Goal: Find contact information: Obtain details needed to contact an individual or organization

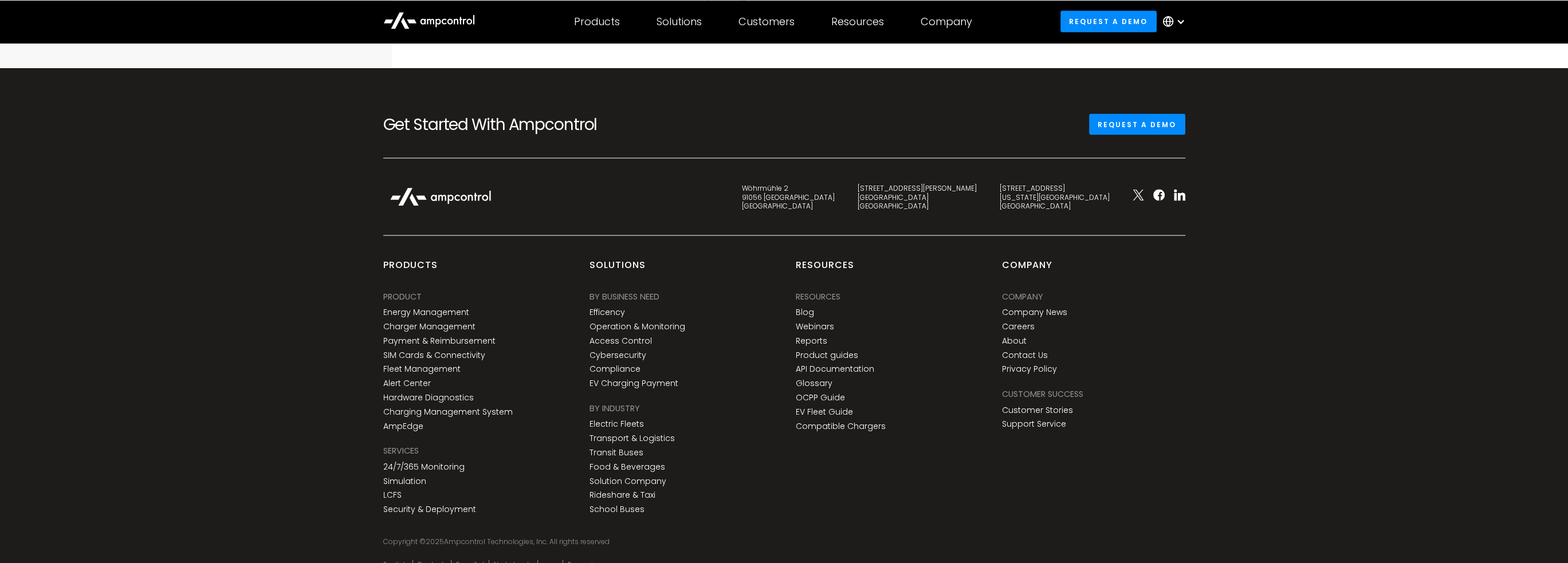
scroll to position [3989, 0]
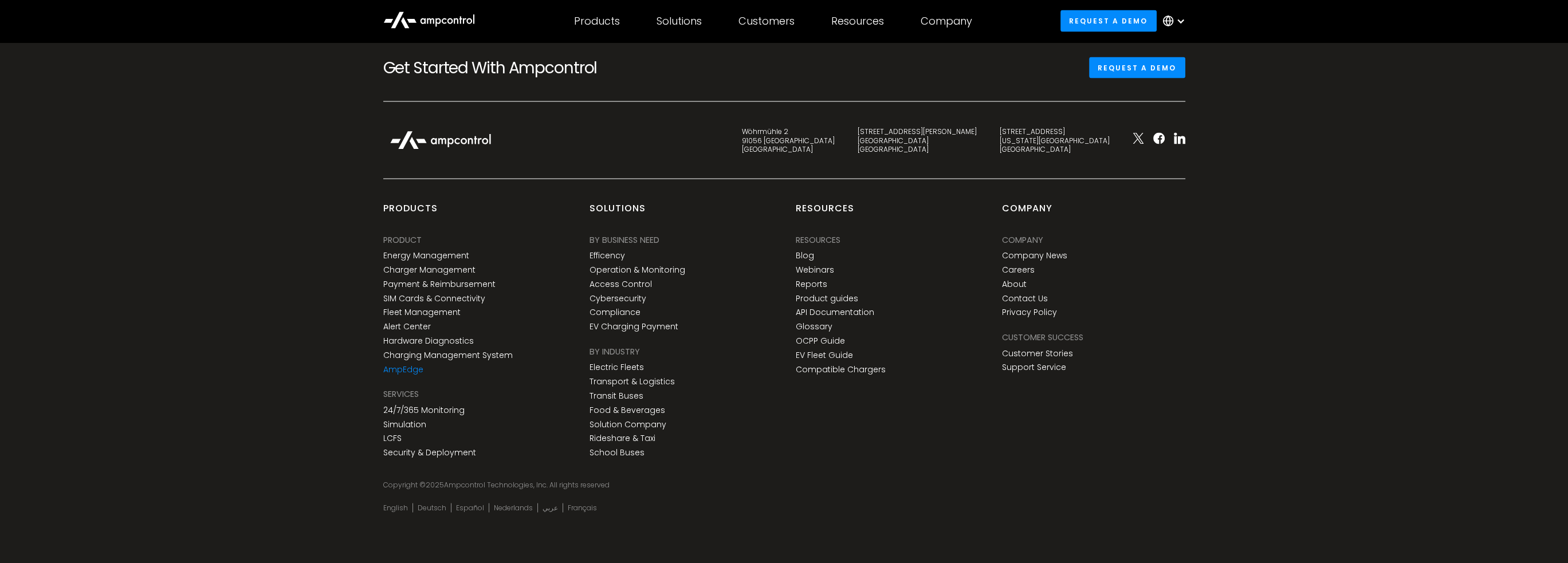
click at [398, 370] on link "AmpEdge" at bounding box center [403, 370] width 40 height 9
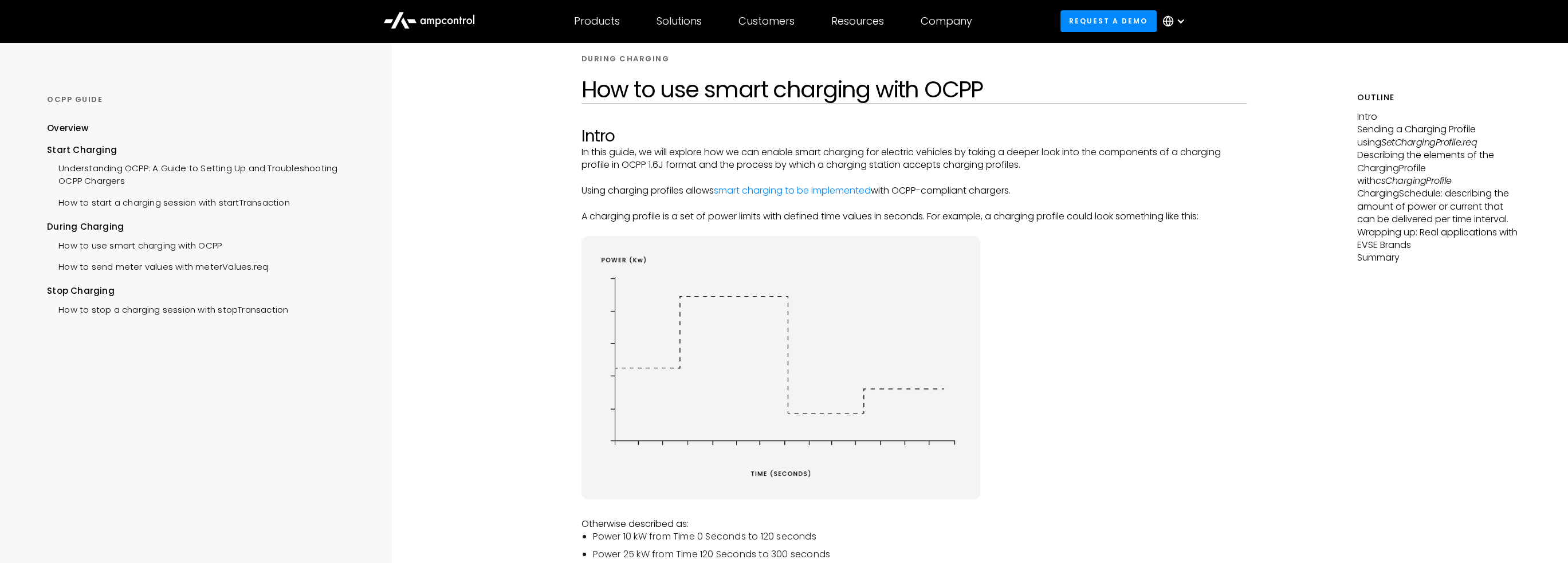
scroll to position [0, 0]
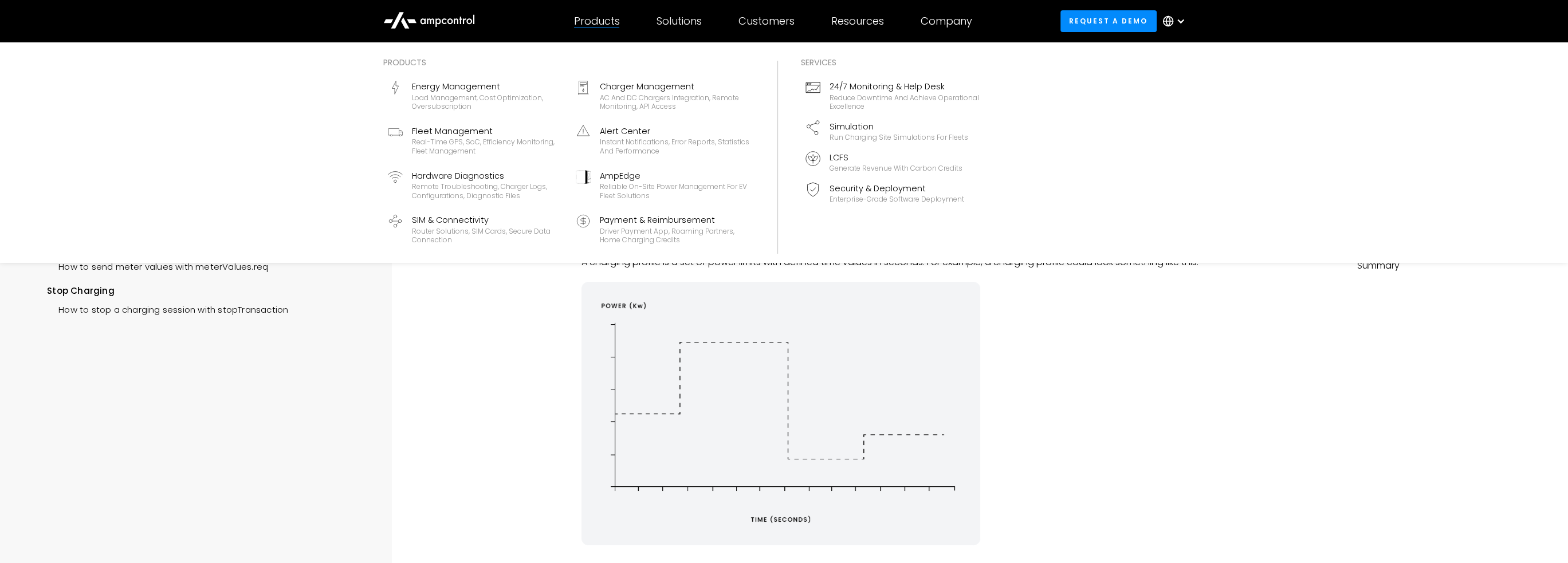
click at [593, 26] on div "Products" at bounding box center [596, 21] width 46 height 13
click at [625, 87] on div "Charger Management" at bounding box center [675, 87] width 150 height 13
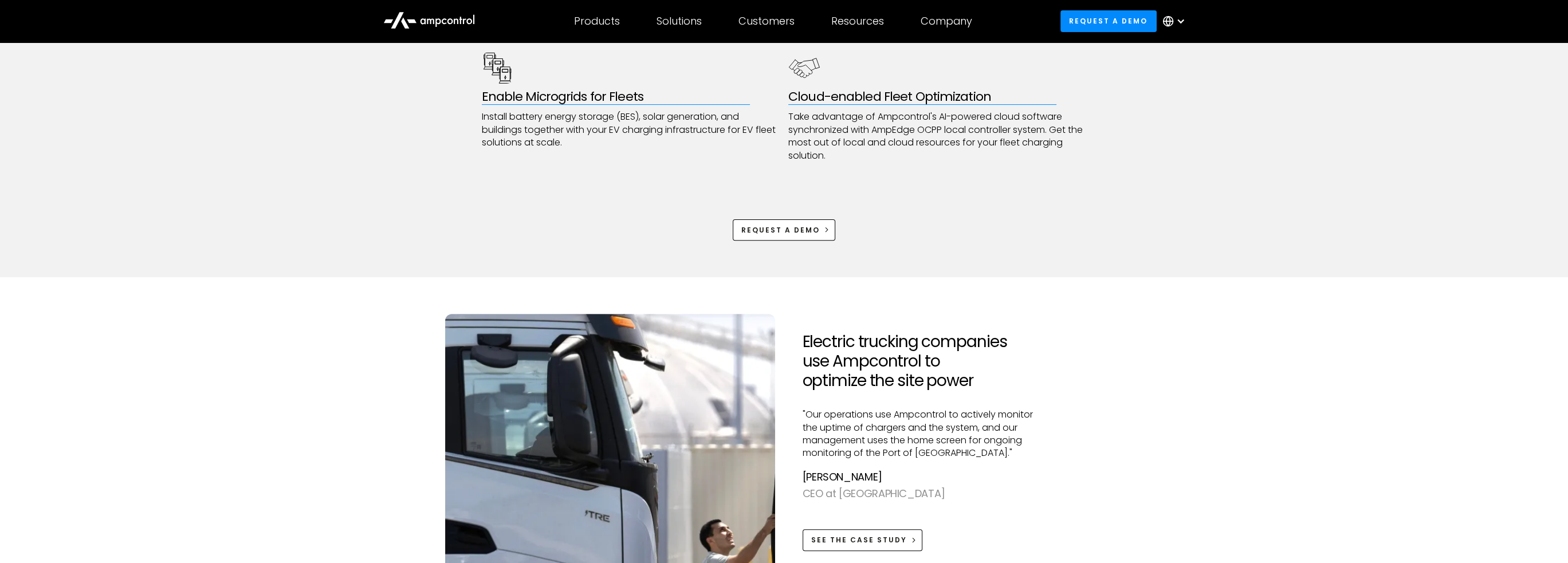
scroll to position [859, 0]
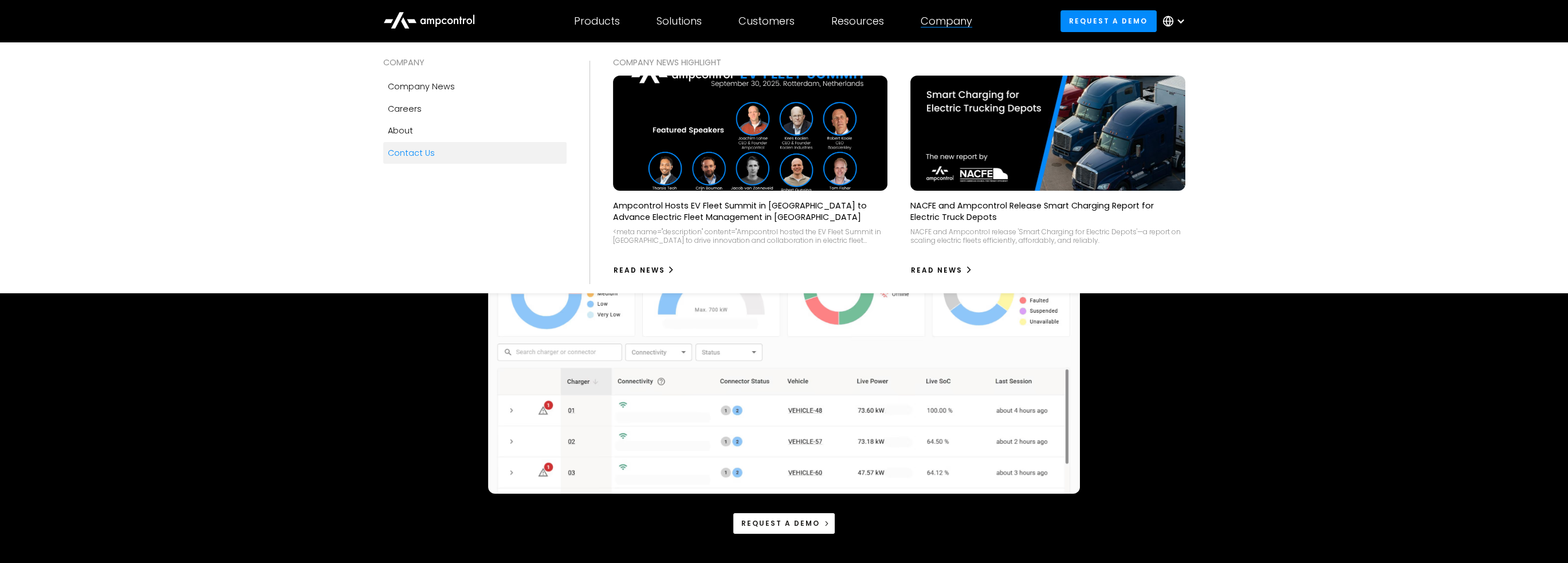
click at [403, 151] on div "Contact Us" at bounding box center [411, 153] width 47 height 13
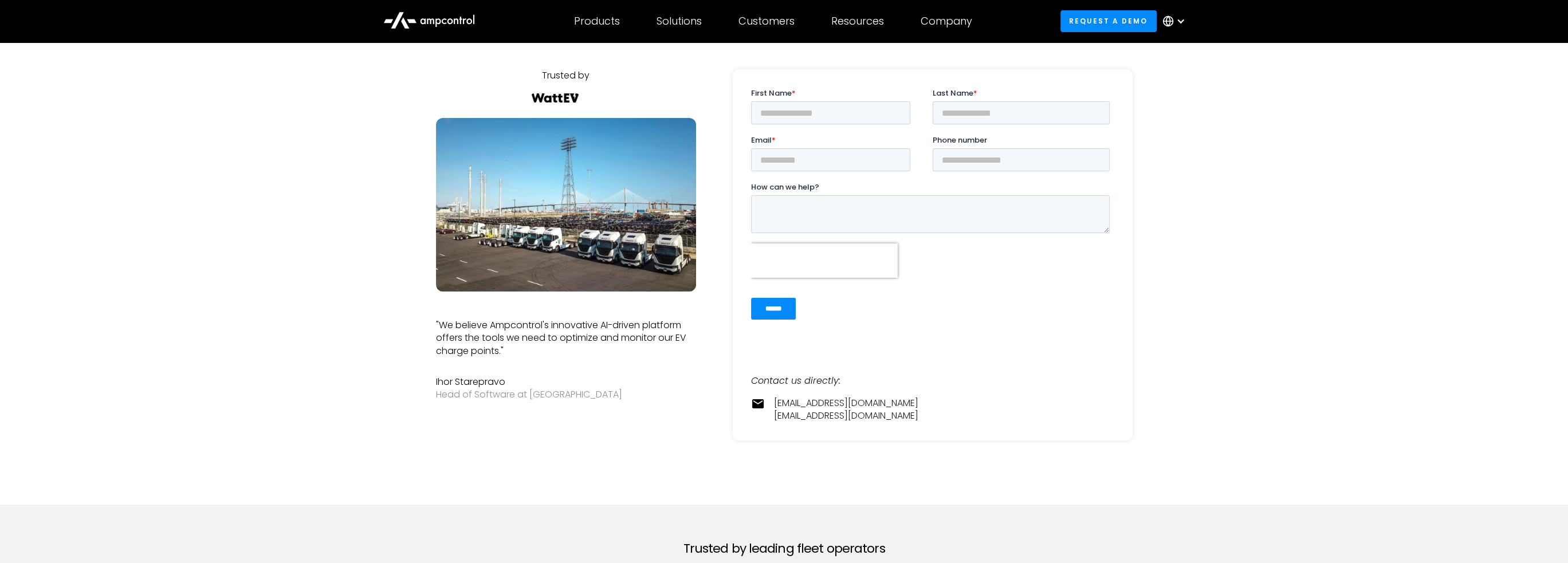
scroll to position [172, 0]
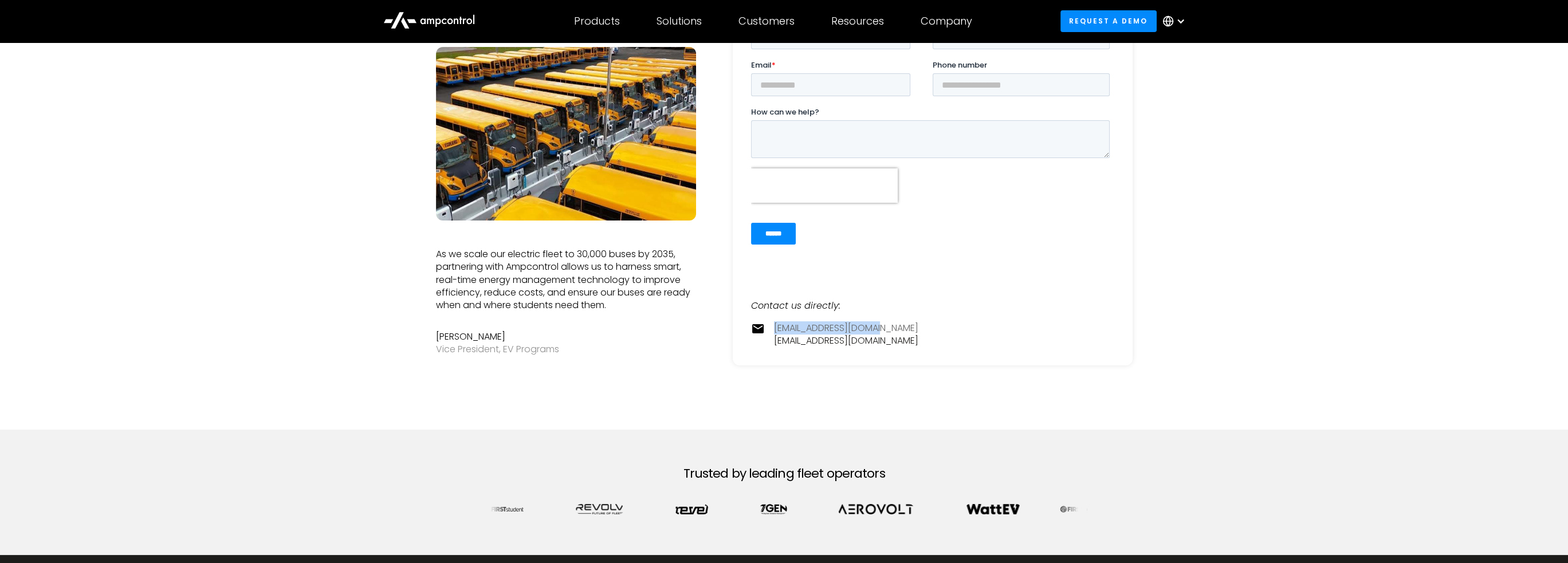
drag, startPoint x: 889, startPoint y: 329, endPoint x: 775, endPoint y: 328, distance: 114.0
click at [775, 328] on div "[EMAIL_ADDRESS][DOMAIN_NAME] [EMAIL_ADDRESS][DOMAIN_NAME]" at bounding box center [933, 335] width 363 height 26
copy link "[EMAIL_ADDRESS][DOMAIN_NAME]"
